Goal: Task Accomplishment & Management: Manage account settings

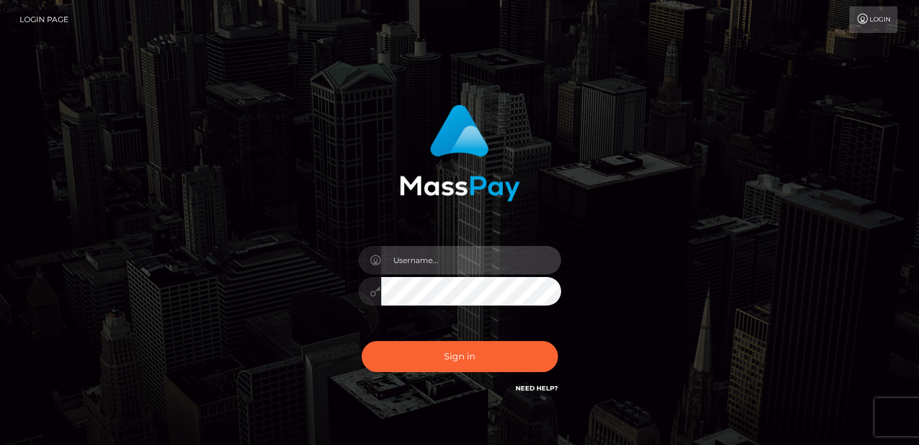
click at [419, 264] on input "text" at bounding box center [471, 260] width 180 height 28
type input "mjones.nvisionu"
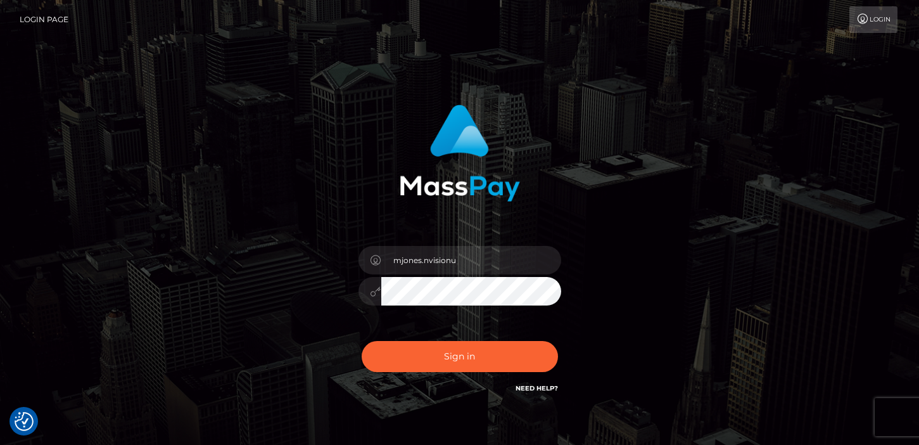
click at [351, 298] on div "mjones.nvisionu" at bounding box center [460, 284] width 222 height 97
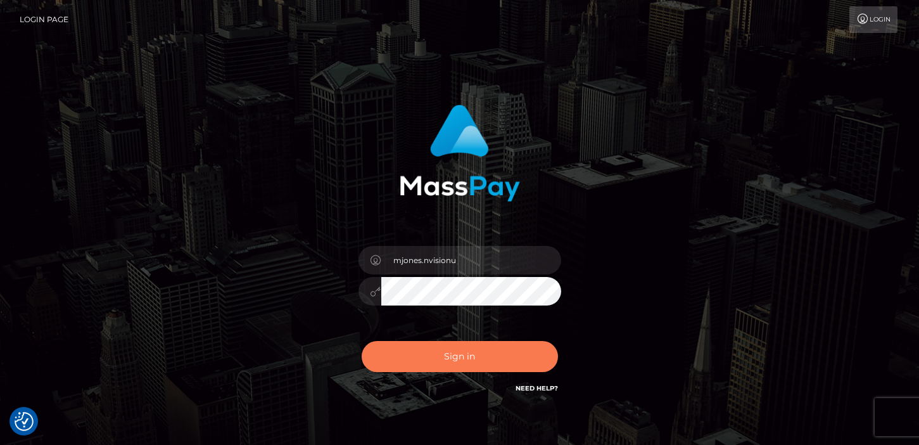
click at [472, 360] on button "Sign in" at bounding box center [460, 356] width 196 height 31
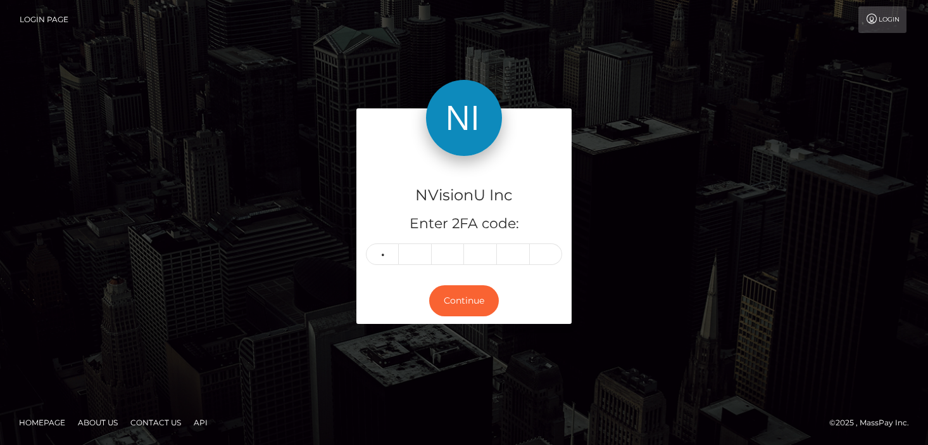
type input "8"
type input "2"
type input "1"
type input "0"
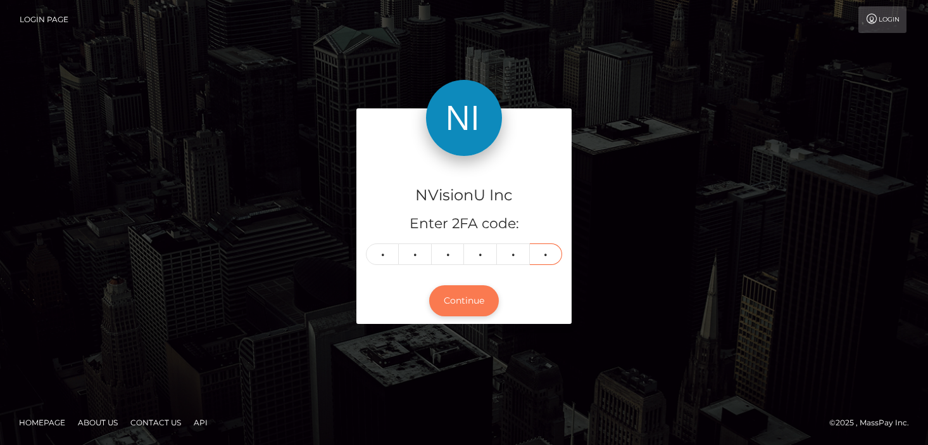
type input "4"
click at [462, 296] on button "Continue" at bounding box center [464, 300] width 70 height 31
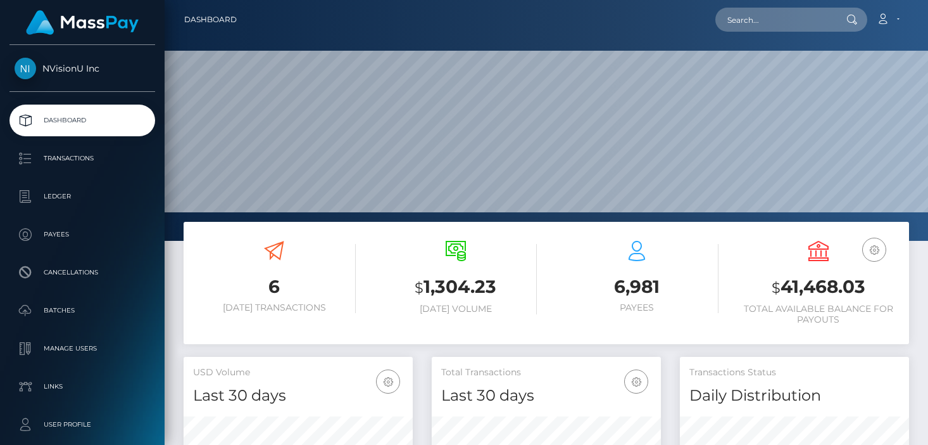
scroll to position [225, 229]
click at [890, 22] on icon at bounding box center [883, 19] width 13 height 10
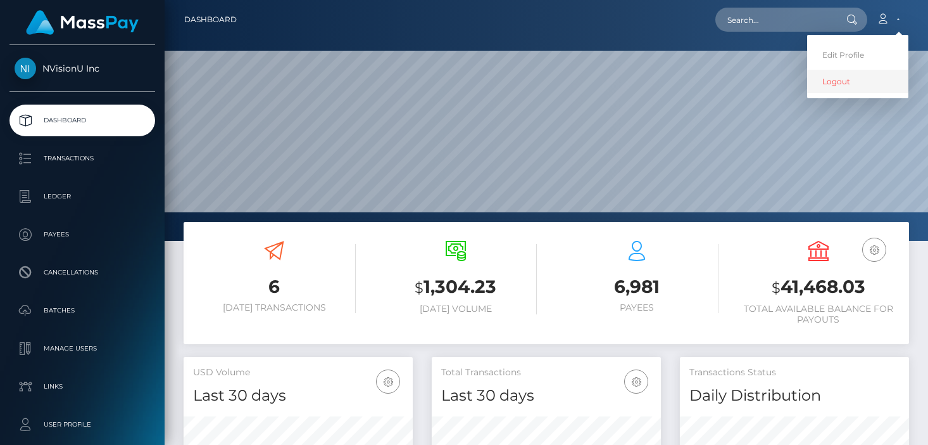
click at [852, 80] on link "Logout" at bounding box center [857, 81] width 101 height 23
